Goal: Task Accomplishment & Management: Use online tool/utility

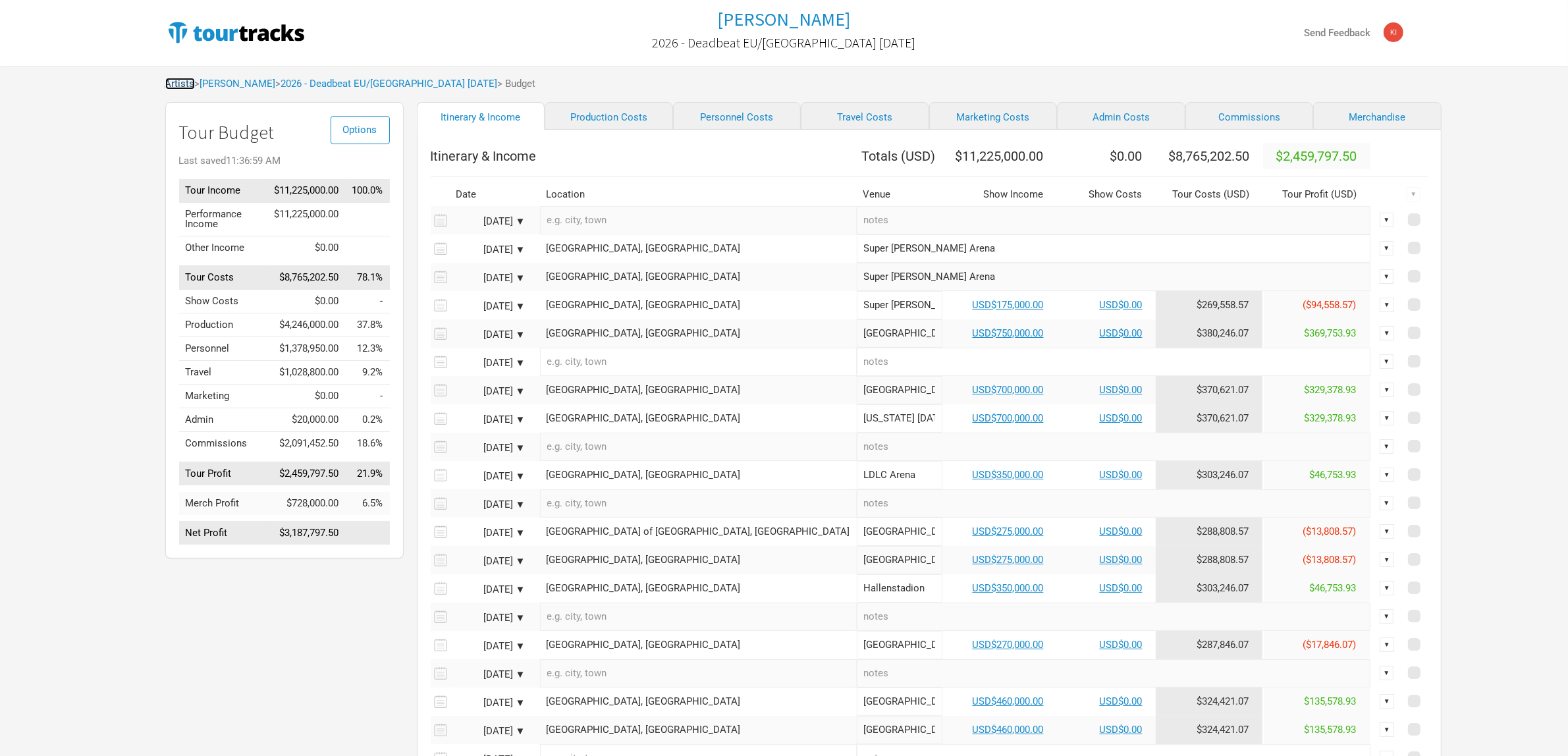
click at [183, 83] on link "Artists" at bounding box center [180, 83] width 30 height 12
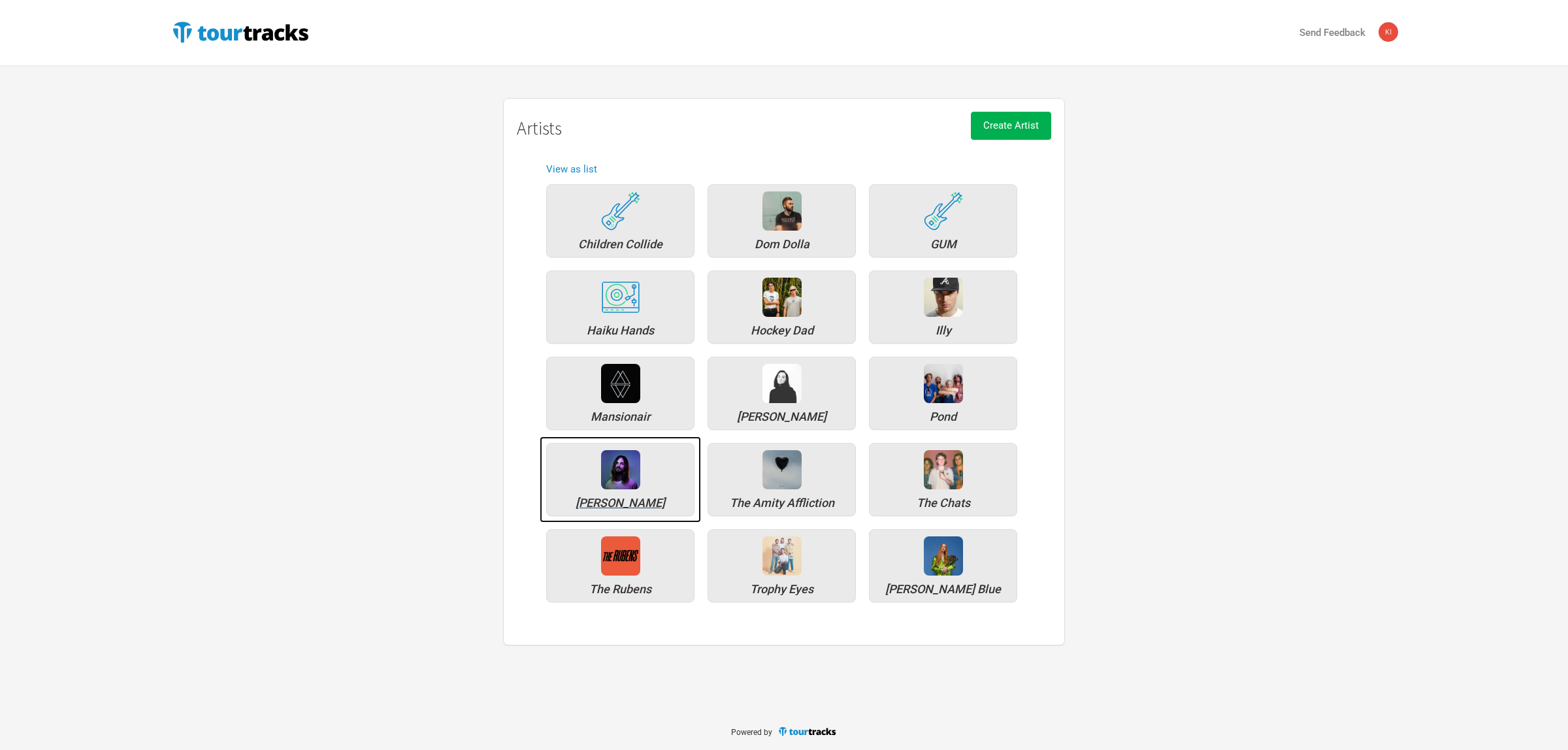
click at [625, 481] on img at bounding box center [620, 470] width 39 height 39
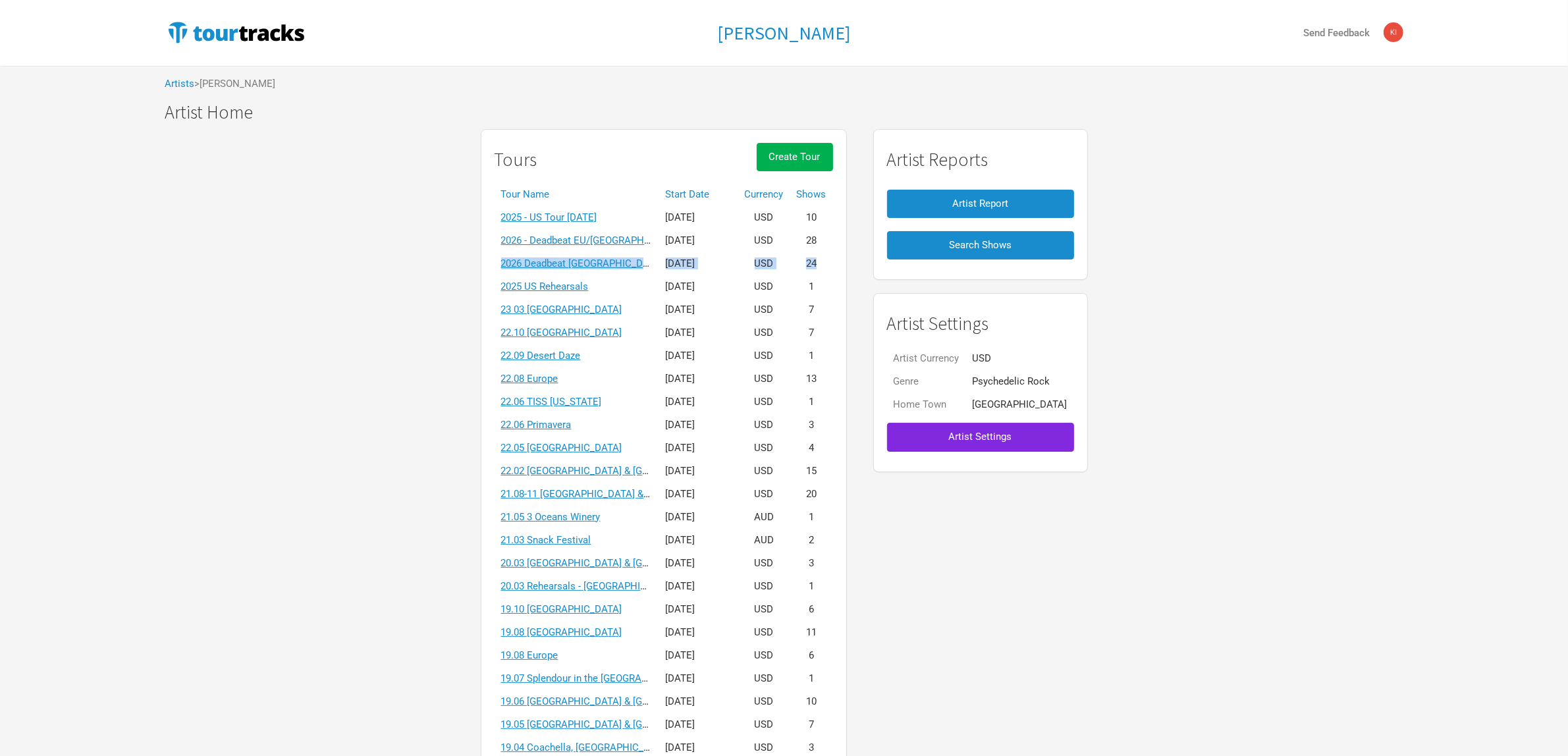
drag, startPoint x: 836, startPoint y: 239, endPoint x: 840, endPoint y: 261, distance: 22.4
click at [834, 261] on tbody "2025 - US Tour [DATE] [DATE] USD 10 2026 - Deadbeat [GEOGRAPHIC_DATA]/[GEOGRAPH…" at bounding box center [664, 529] width 339 height 646
click at [847, 261] on div "Tours Create Tour Tour Name Start Date Currency Shows 2025 - [GEOGRAPHIC_DATA] …" at bounding box center [664, 500] width 366 height 743
drag, startPoint x: 854, startPoint y: 264, endPoint x: 491, endPoint y: 239, distance: 363.9
click at [491, 239] on div "Tours Create Tour Tour Name Start Date Currency Shows 2025 - [GEOGRAPHIC_DATA] …" at bounding box center [664, 500] width 393 height 756
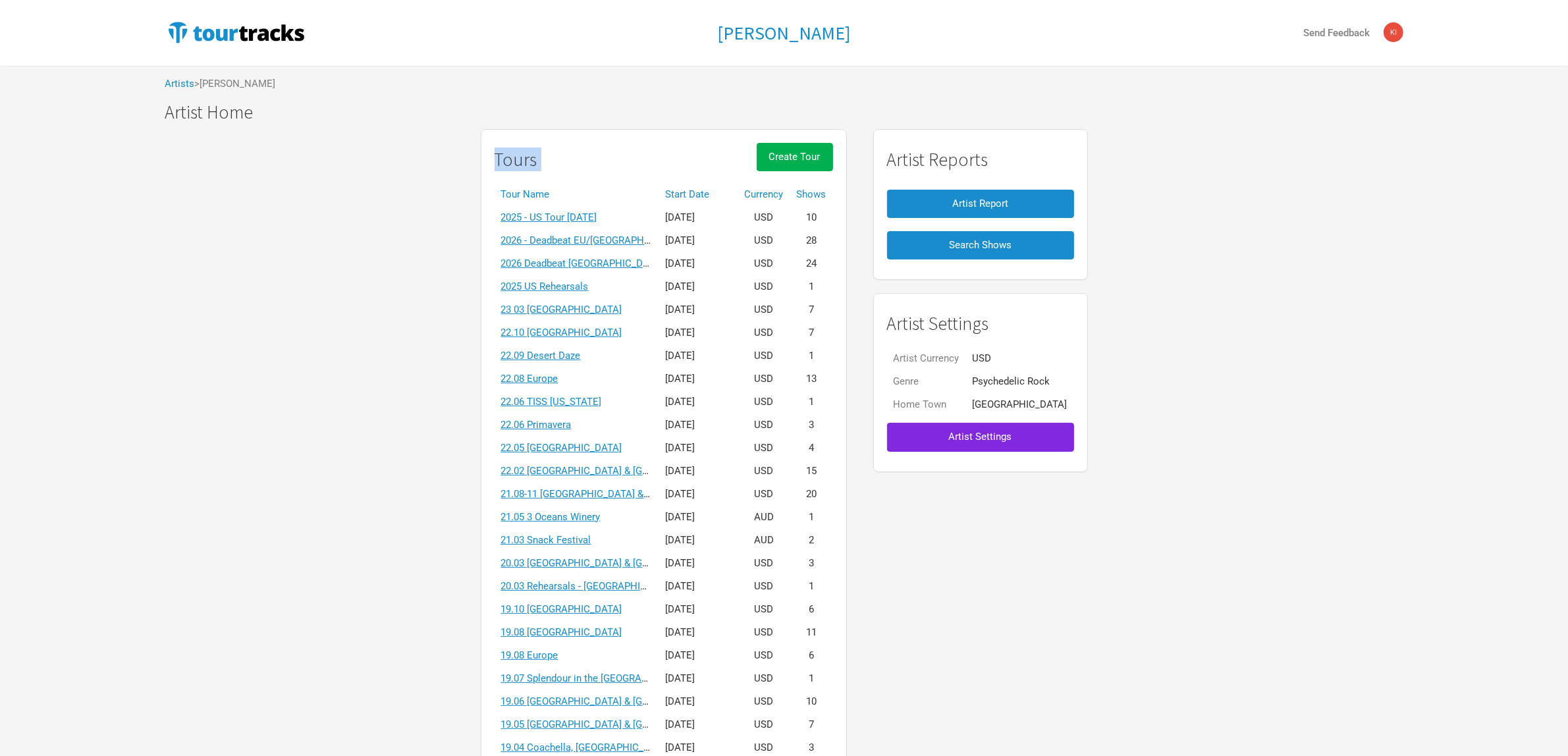
click at [406, 262] on div "Tours Create Tour Tour Name Start Date Currency Shows 2025 - [GEOGRAPHIC_DATA] …" at bounding box center [784, 500] width 1265 height 756
drag, startPoint x: 838, startPoint y: 261, endPoint x: 828, endPoint y: 237, distance: 26.0
click at [828, 237] on tbody "2025 - US Tour [DATE] [DATE] USD 10 2026 - Deadbeat [GEOGRAPHIC_DATA]/[GEOGRAPH…" at bounding box center [664, 529] width 339 height 646
click at [598, 213] on link "2025 - US Tour [DATE]" at bounding box center [549, 217] width 97 height 12
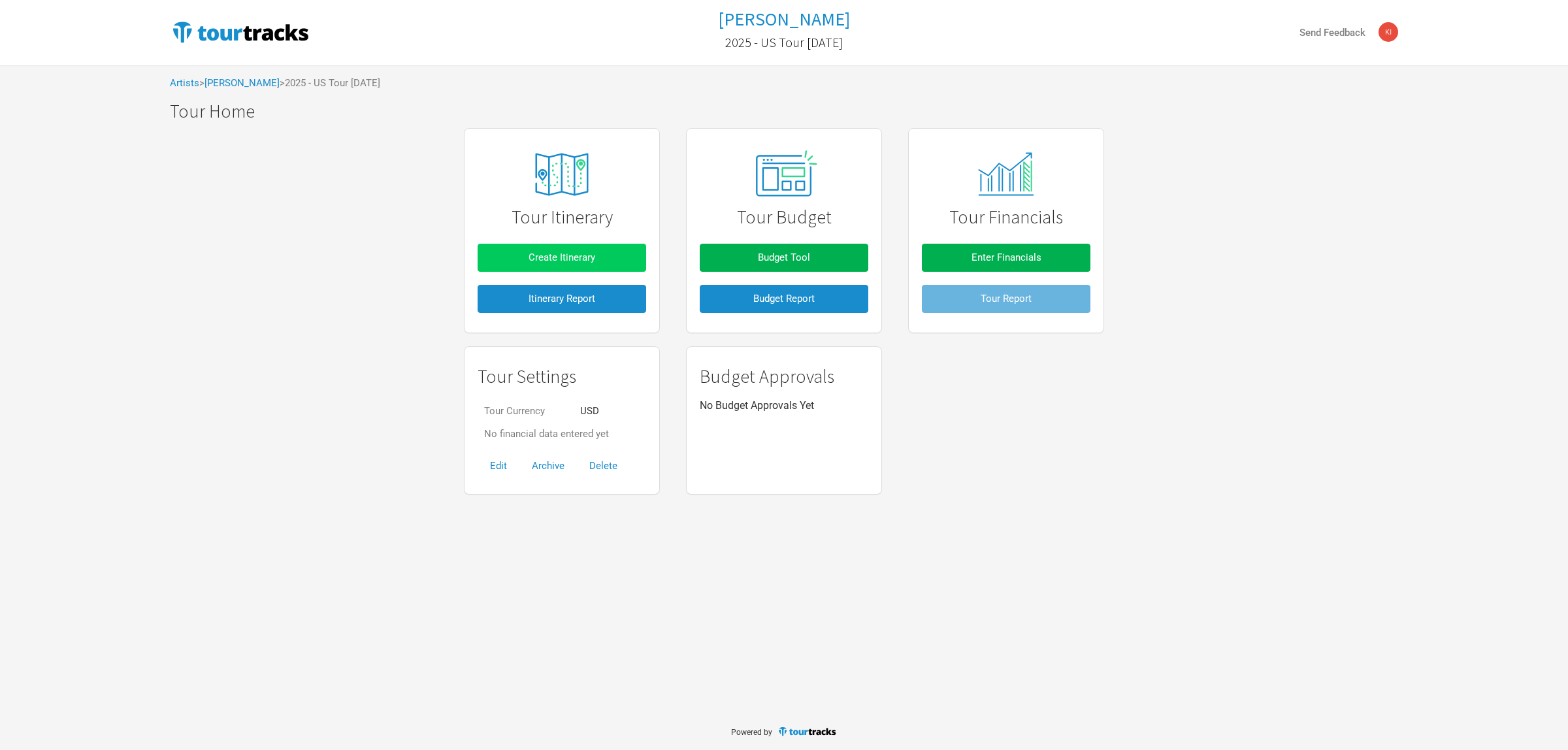
click at [570, 256] on span "Create Itinerary" at bounding box center [562, 257] width 67 height 12
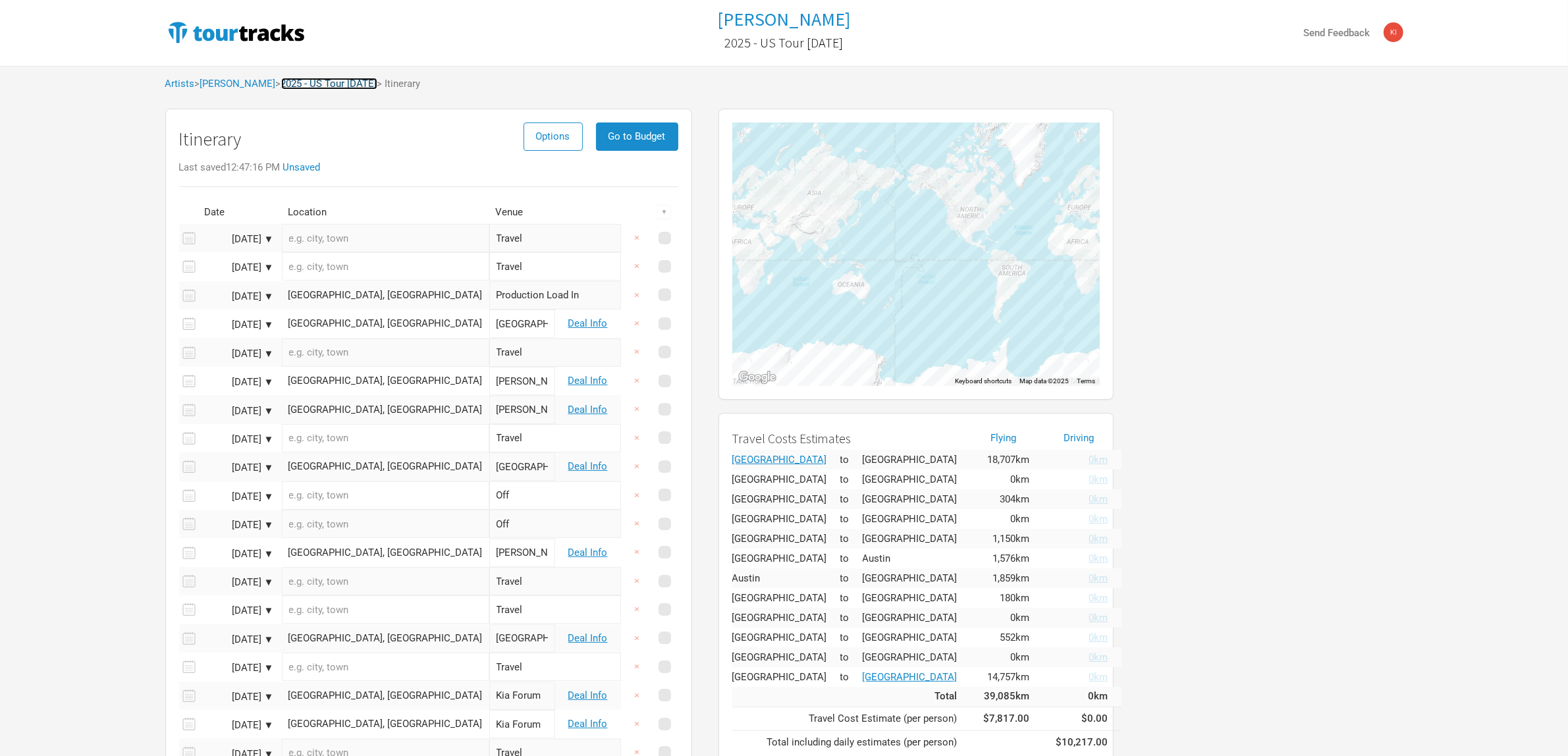
click at [338, 87] on link "2025 - US Tour [DATE]" at bounding box center [329, 83] width 97 height 12
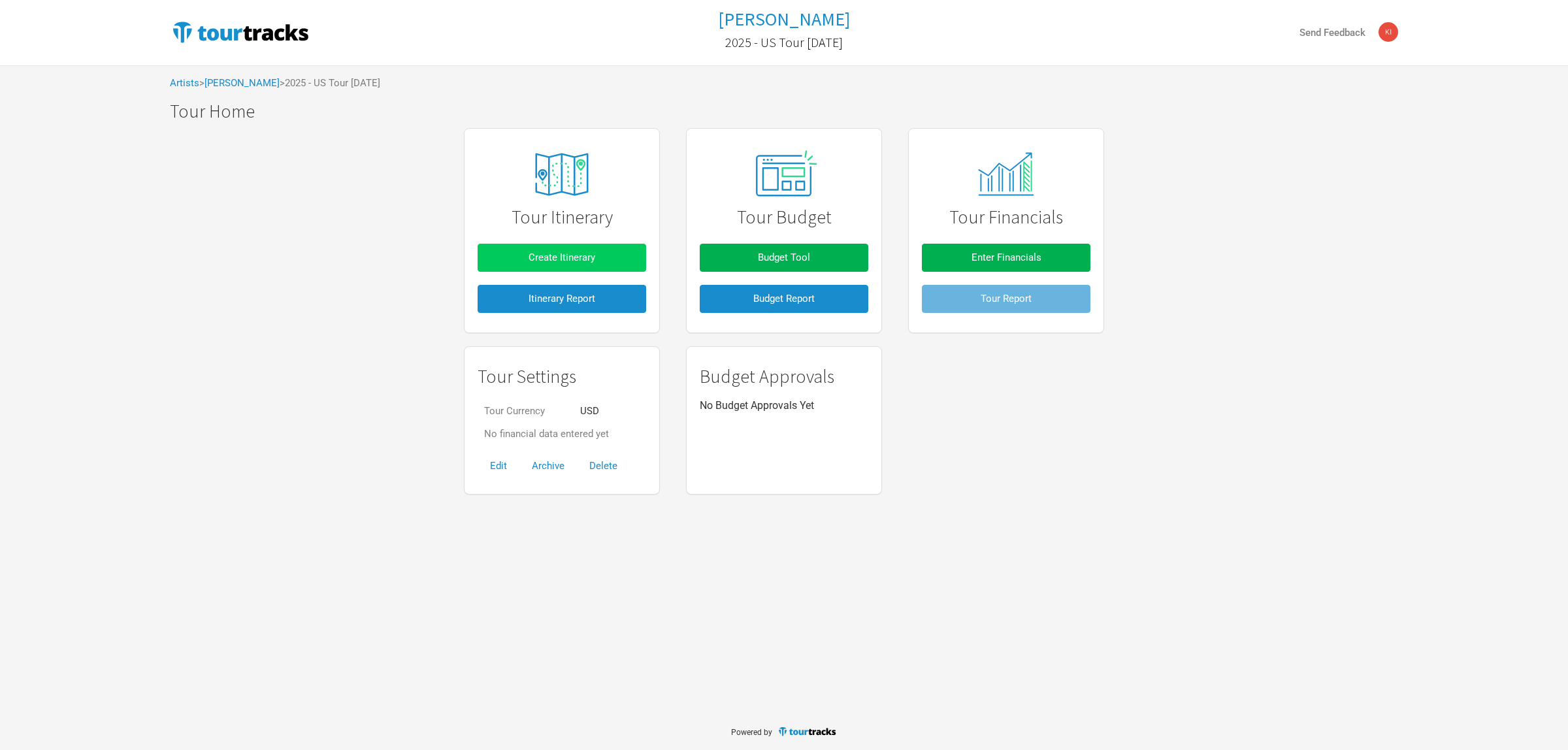
click at [577, 254] on span "Create Itinerary" at bounding box center [562, 257] width 67 height 12
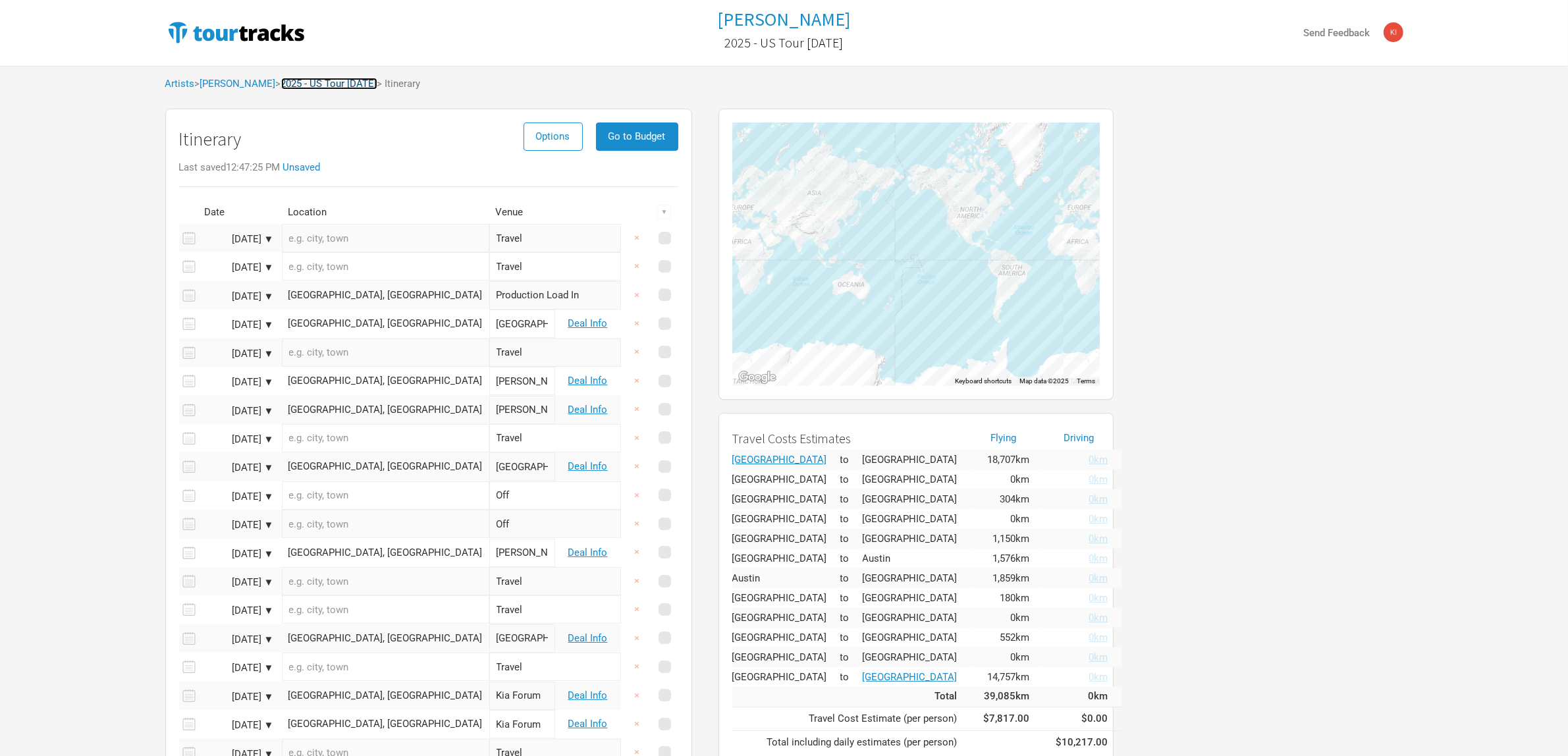
click at [354, 84] on link "2025 - US Tour [DATE]" at bounding box center [329, 83] width 97 height 12
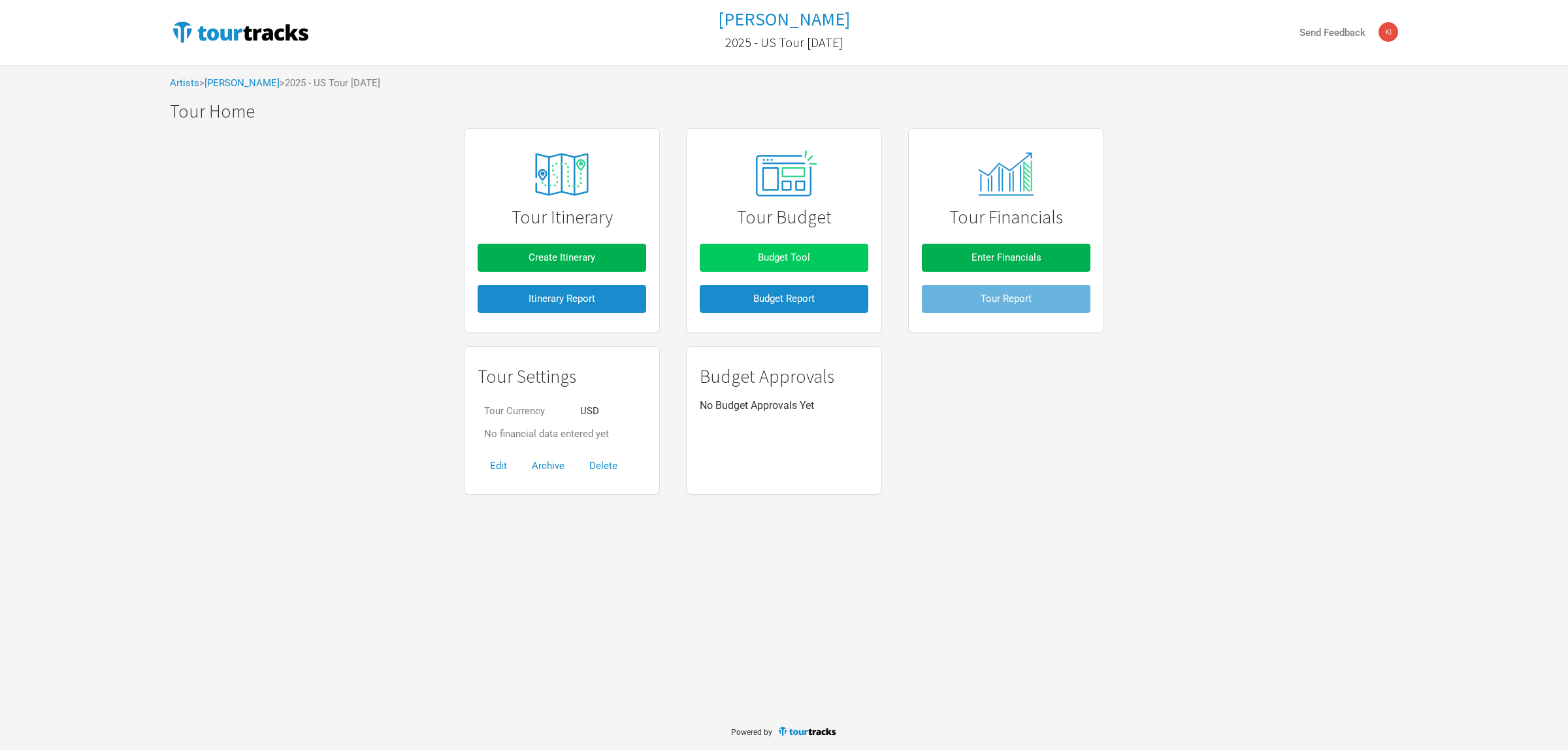
click at [744, 252] on button "Budget Tool" at bounding box center [784, 258] width 169 height 28
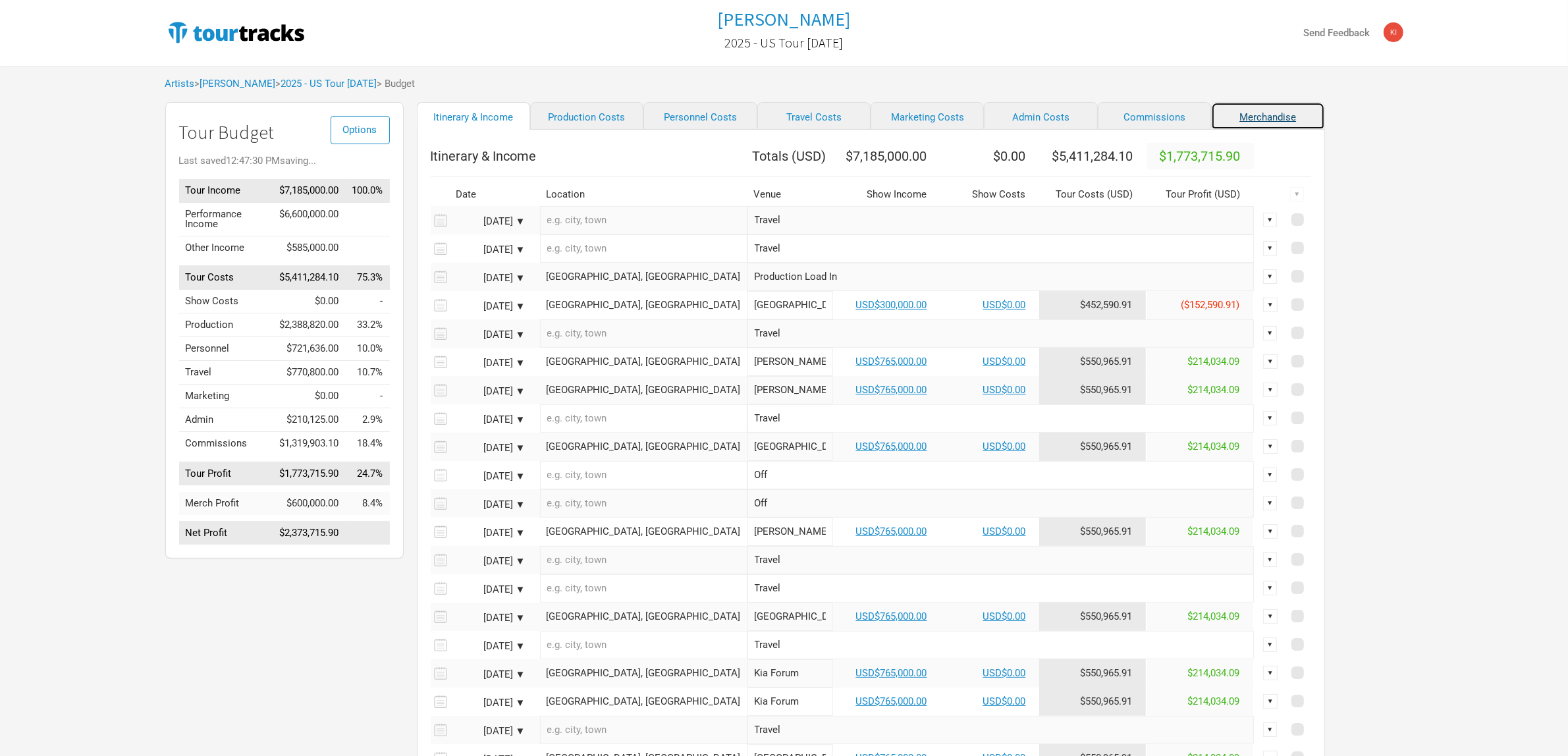
click at [1211, 120] on link "Merchandise" at bounding box center [1267, 115] width 114 height 28
select select "% of Gross Merch"
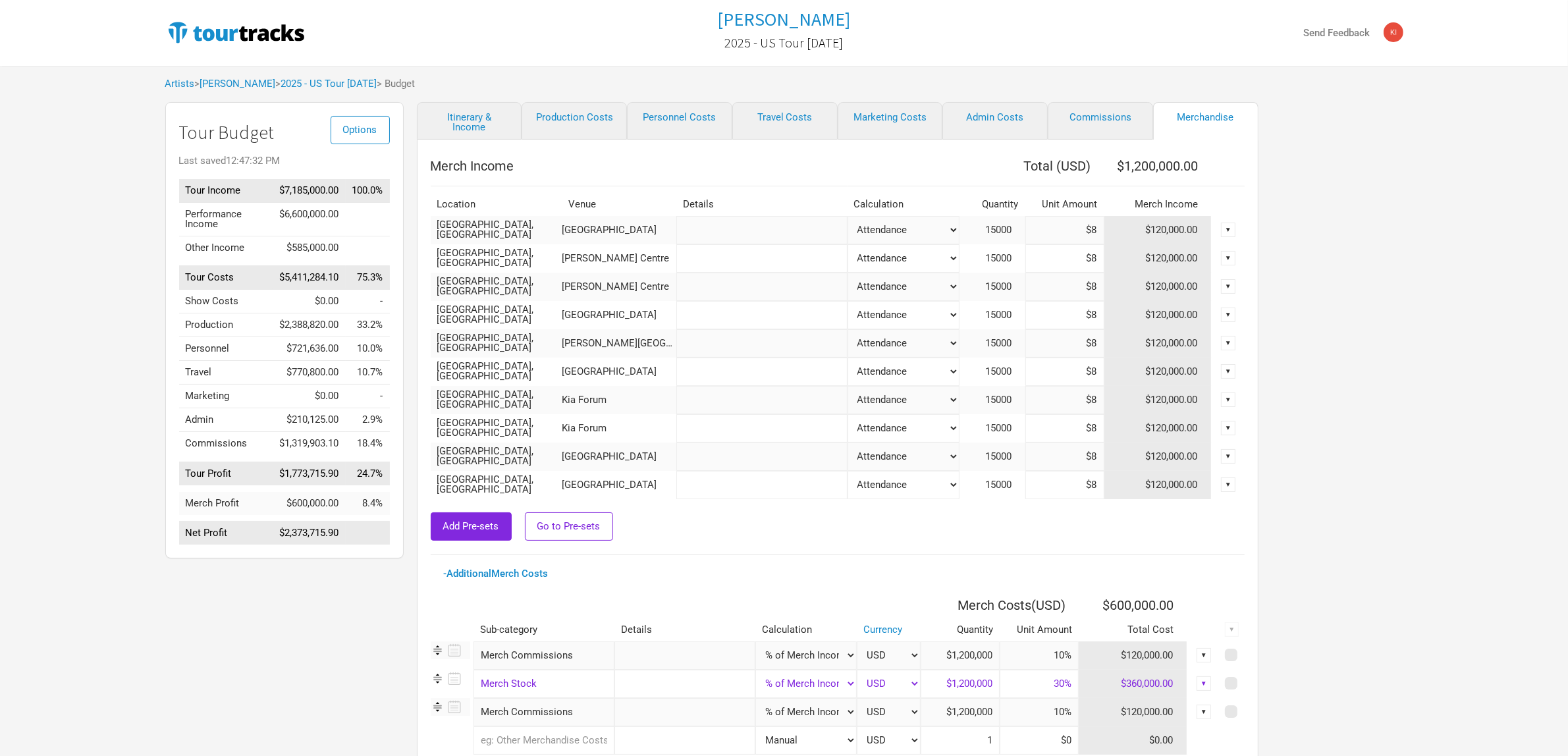
click at [321, 649] on div "Options Tour Budget Last saved 12:47:32 PM Tour Income $7,185,000.00 100.0% Per…" at bounding box center [277, 466] width 251 height 728
